Goal: Find specific page/section: Find specific page/section

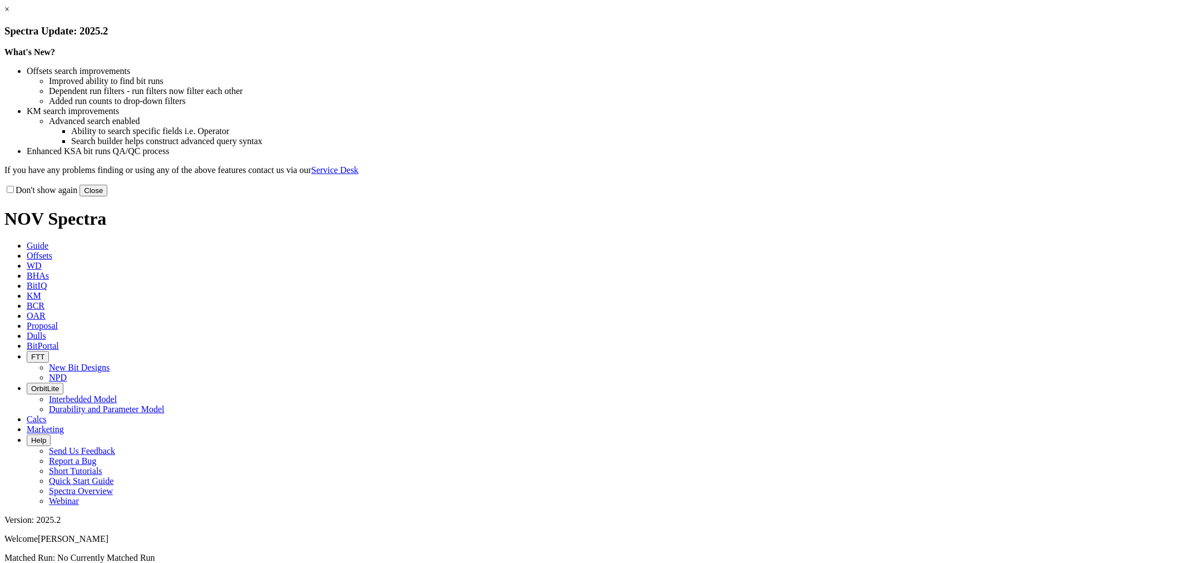
click at [107, 196] on button "Close" at bounding box center [94, 191] width 28 height 12
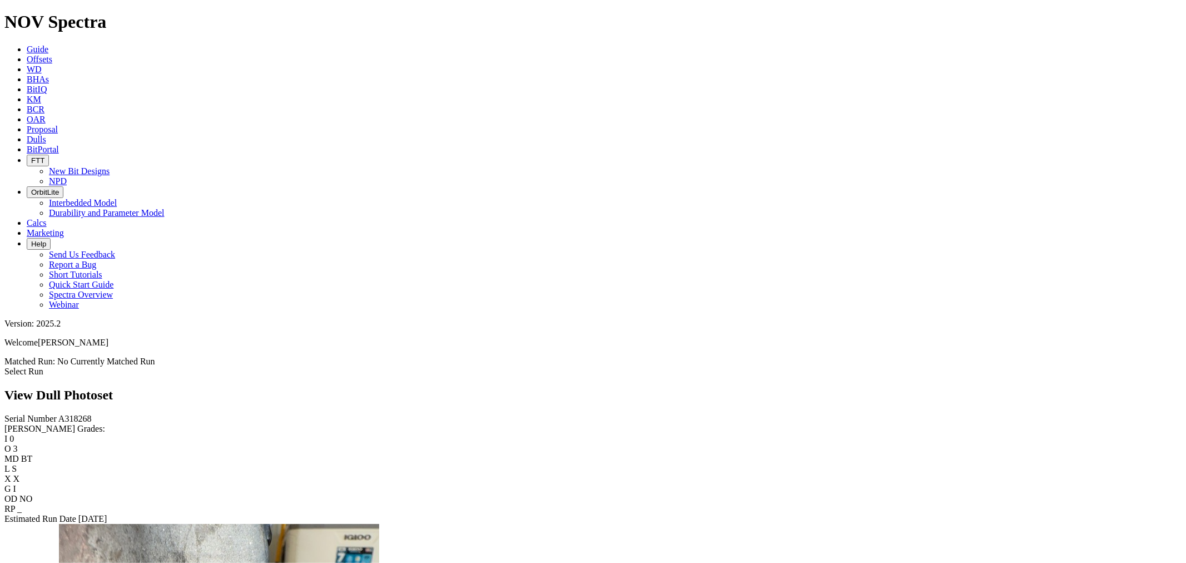
click at [46, 135] on link "Dulls" at bounding box center [36, 139] width 19 height 9
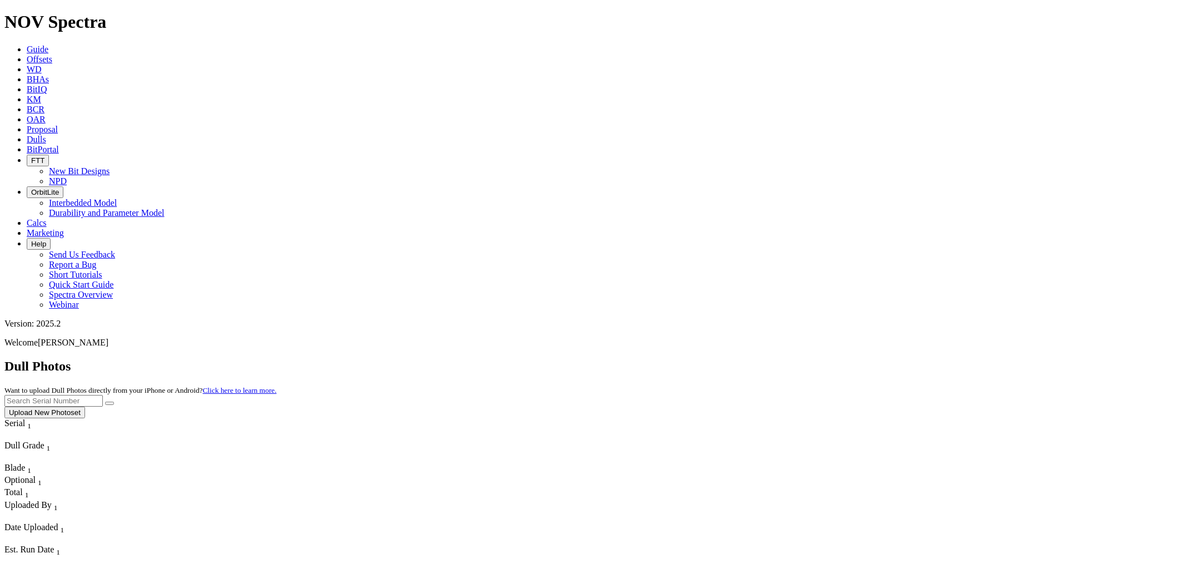
click at [103, 395] on input "text" at bounding box center [53, 401] width 98 height 12
type input "A319868"
click at [105, 401] on button "submit" at bounding box center [109, 402] width 9 height 3
click at [46, 135] on span "Dulls" at bounding box center [36, 139] width 19 height 9
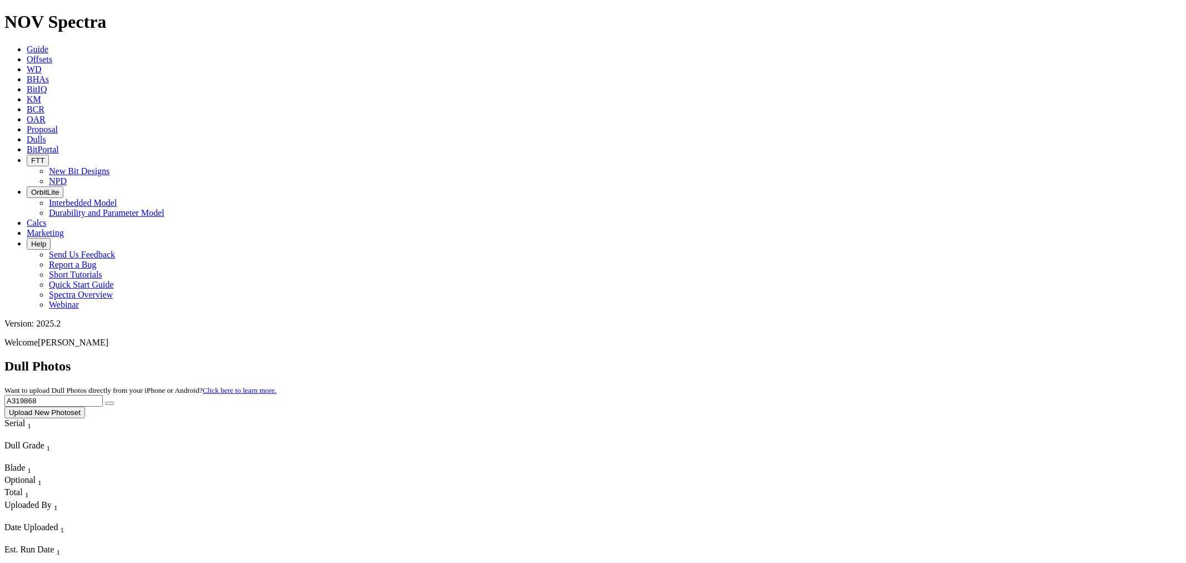
click at [27, 135] on icon at bounding box center [27, 139] width 0 height 9
click at [48, 44] on span "Guide" at bounding box center [38, 48] width 22 height 9
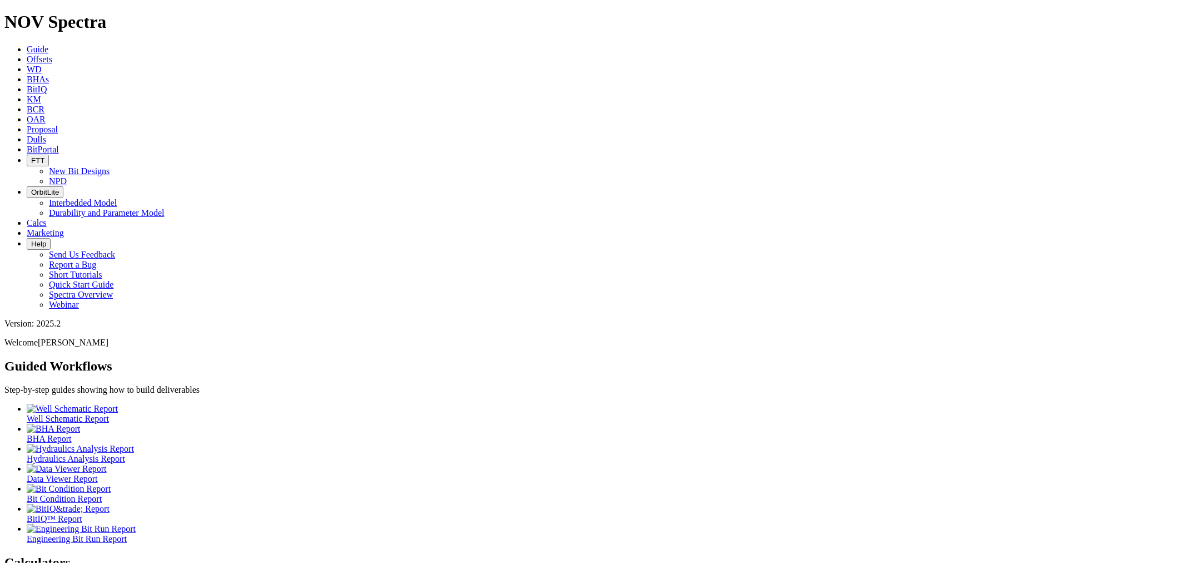
click at [46, 135] on span "Dulls" at bounding box center [36, 139] width 19 height 9
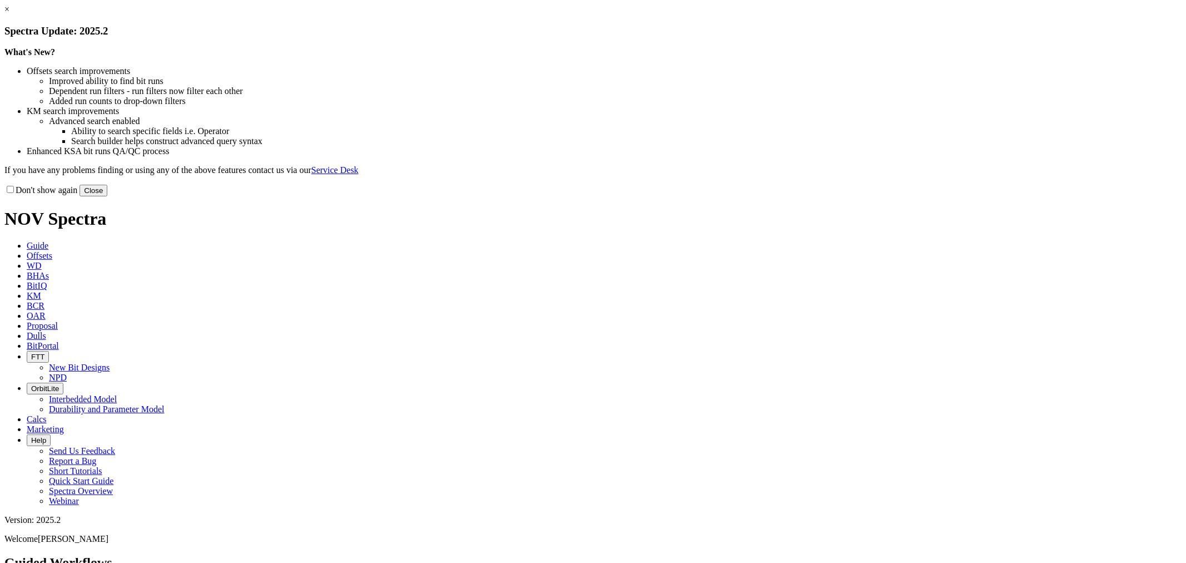
click at [107, 196] on button "Close" at bounding box center [94, 191] width 28 height 12
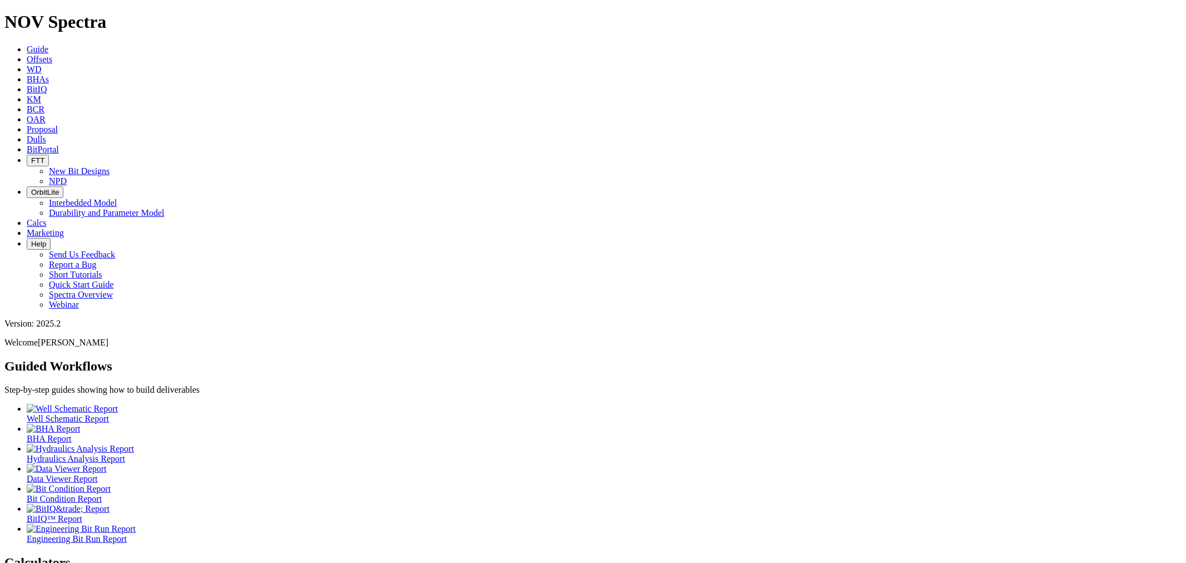
click at [47, 85] on span "BitIQ" at bounding box center [37, 89] width 20 height 9
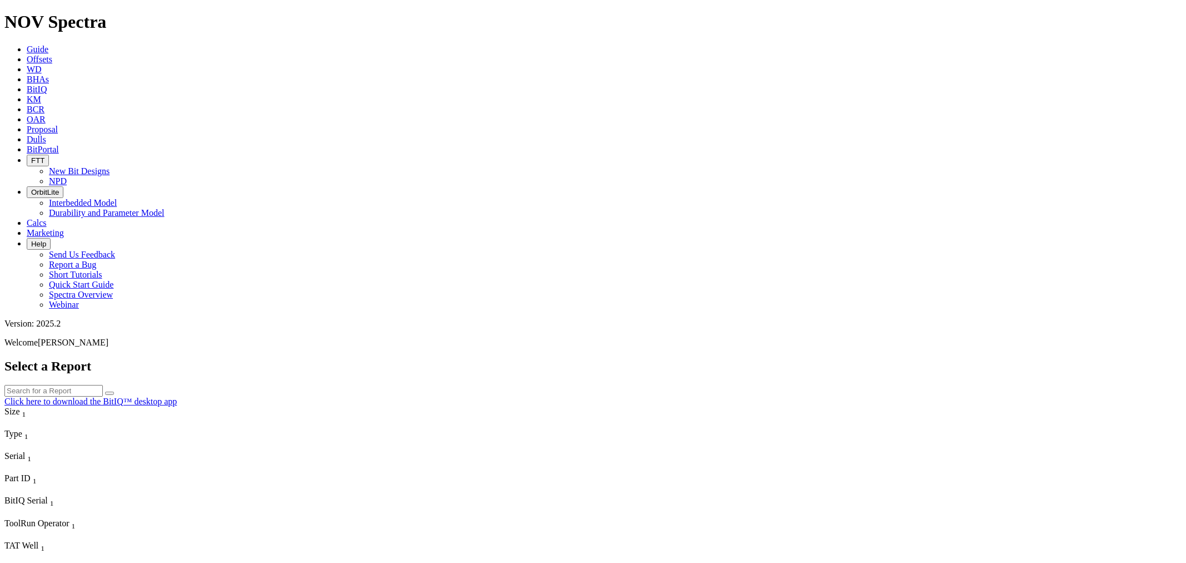
click at [177, 396] on link "Click here to download the BitIQ™ desktop app" at bounding box center [90, 400] width 172 height 9
